Goal: Find specific page/section

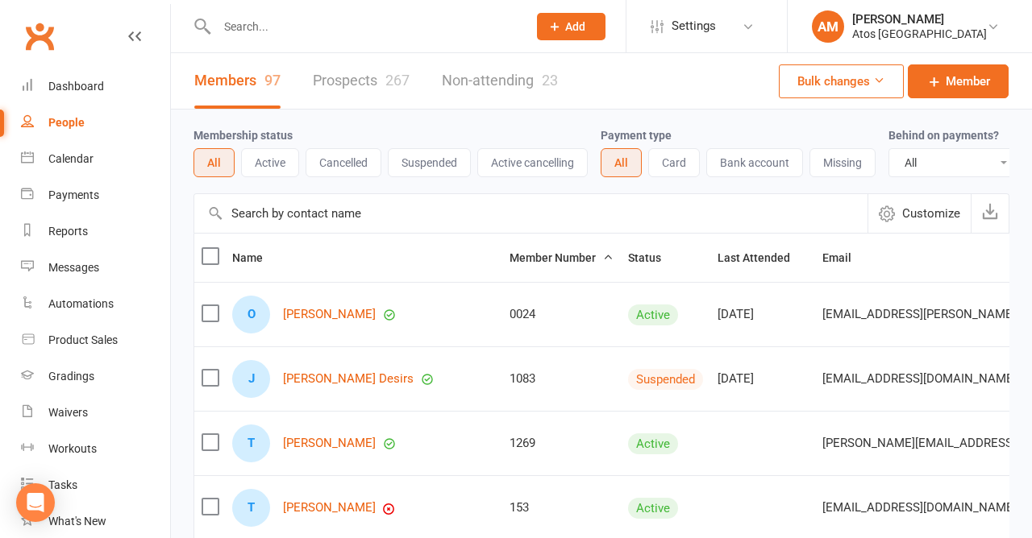
select select "100"
click at [215, 26] on input "text" at bounding box center [364, 26] width 304 height 23
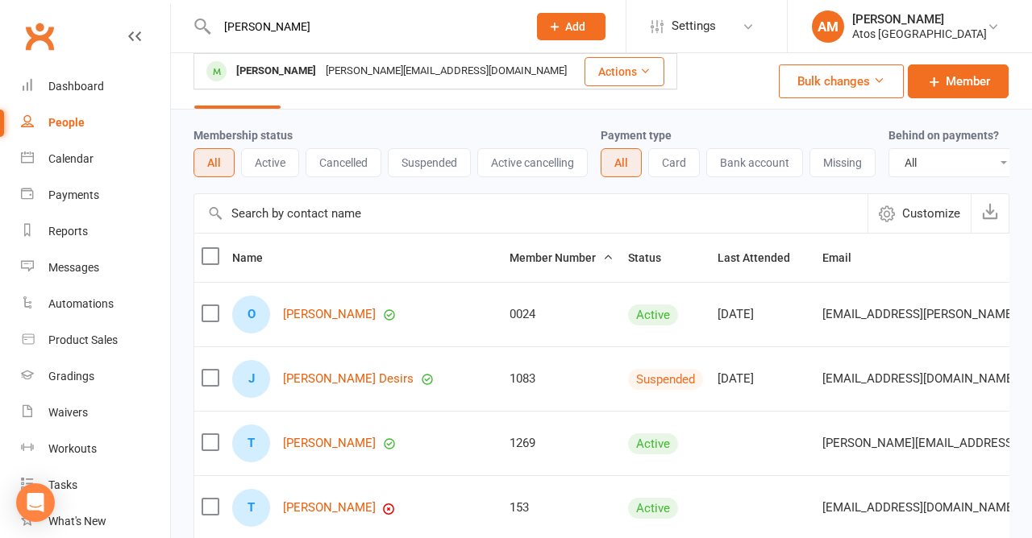
type input "[PERSON_NAME]"
click at [231, 70] on div at bounding box center [217, 71] width 30 height 27
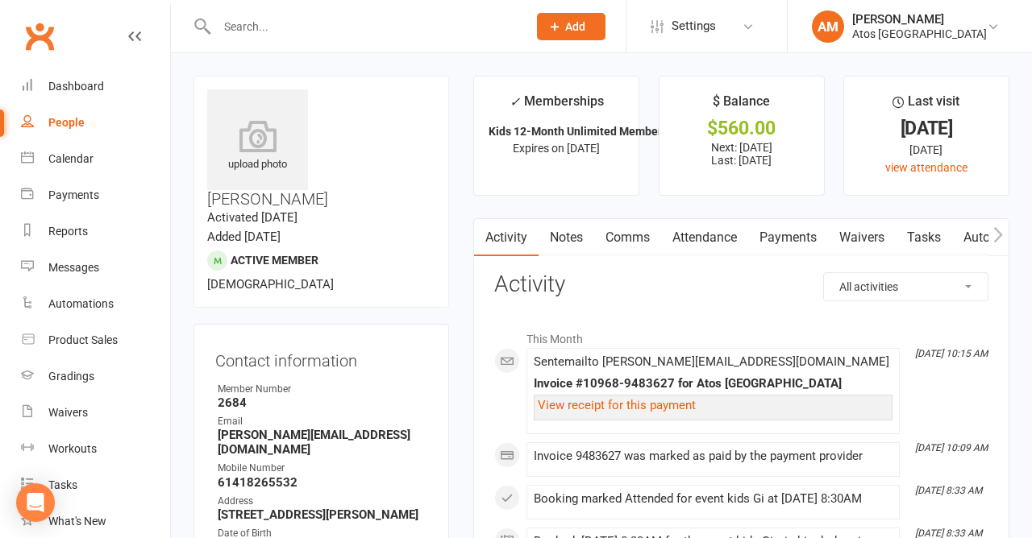
click at [322, 21] on input "text" at bounding box center [364, 26] width 304 height 23
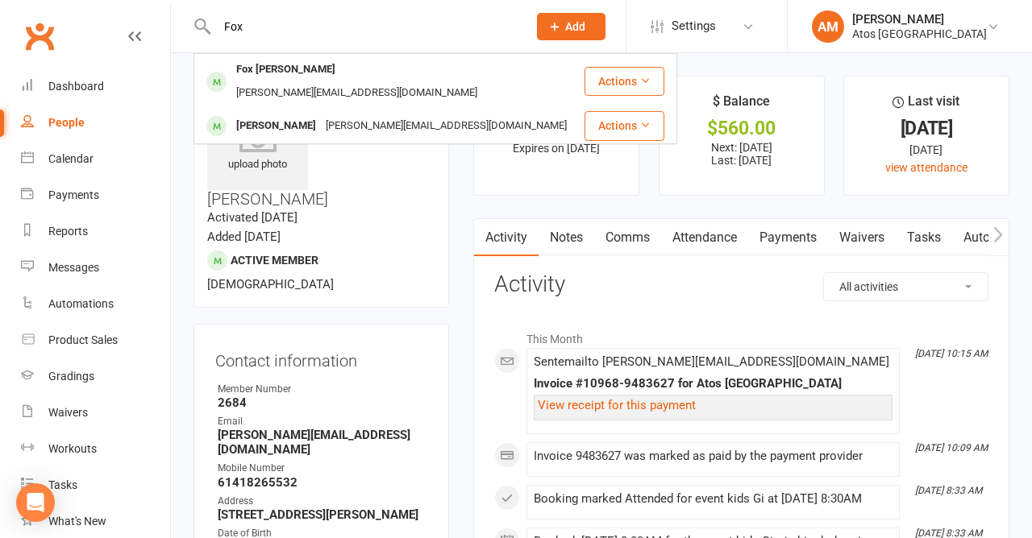
type input "Fox"
click at [336, 81] on div "[PERSON_NAME][EMAIL_ADDRESS][DOMAIN_NAME]" at bounding box center [356, 92] width 251 height 23
